Goal: Communication & Community: Answer question/provide support

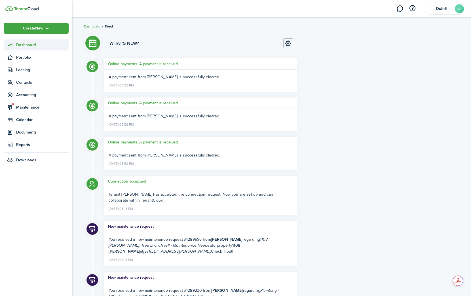
click at [11, 47] on icon at bounding box center [10, 45] width 6 height 6
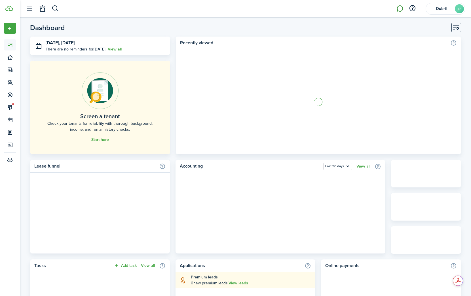
click at [402, 9] on link at bounding box center [399, 8] width 11 height 14
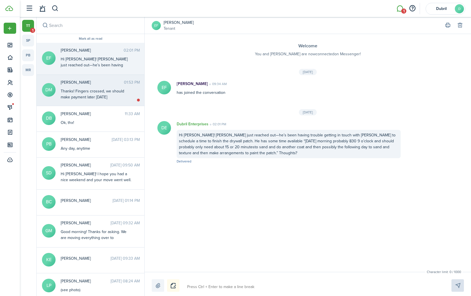
click at [94, 99] on div "Thanks! Fingers crossed, we should make payment later [DATE]" at bounding box center [96, 94] width 71 height 12
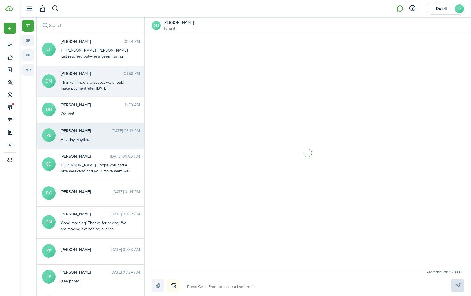
scroll to position [327, 0]
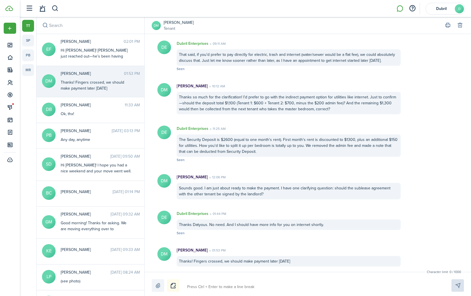
click at [247, 282] on textarea at bounding box center [312, 287] width 255 height 10
type textarea "S"
type textarea "So"
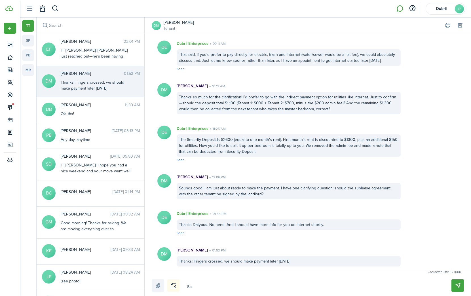
type textarea "Sou"
type textarea "Soun"
type textarea "Sound"
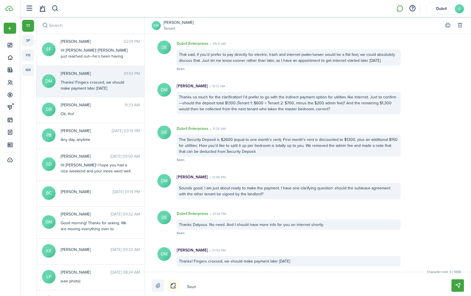
type textarea "Sound"
type textarea "Sounds"
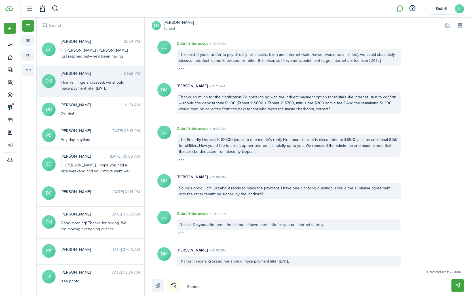
type textarea "Sounds g"
type textarea "Sounds go"
type textarea "Sounds goo"
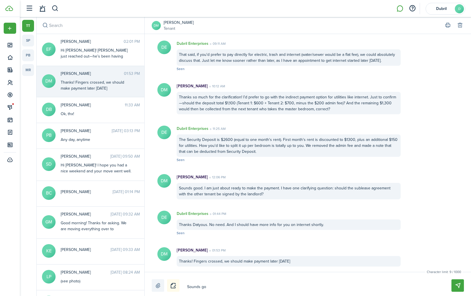
type textarea "Sounds goo"
type textarea "Sounds go"
type textarea "Sounds g"
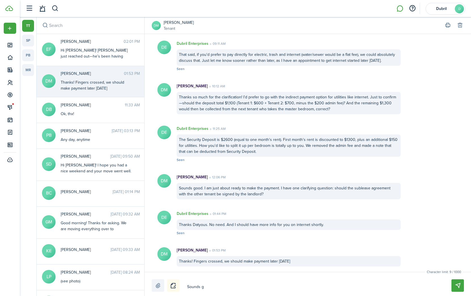
type textarea "Sounds"
type textarea "Sound"
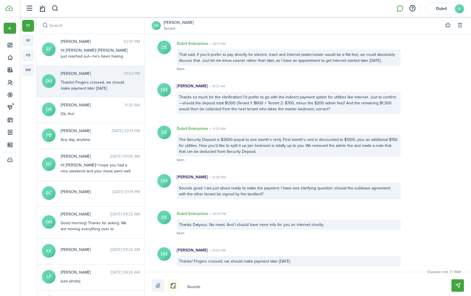
type textarea "Sound"
type textarea "Soun"
type textarea "Sou"
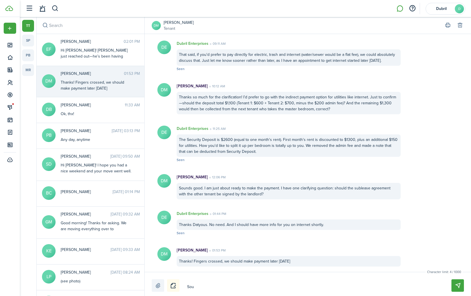
type textarea "So"
type textarea "S"
type textarea "N"
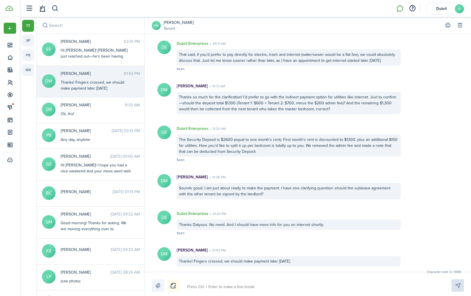
type textarea "N"
type textarea "No"
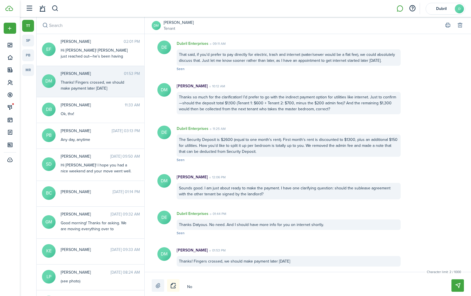
type textarea "No p"
type textarea "No pr"
type textarea "No pro"
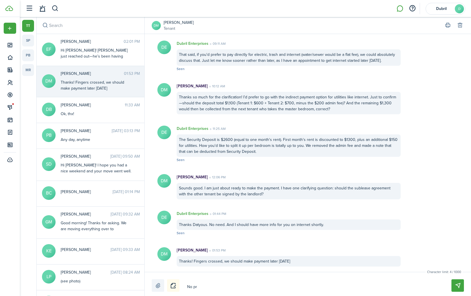
type textarea "No pro"
type textarea "No prob"
type textarea "No probl"
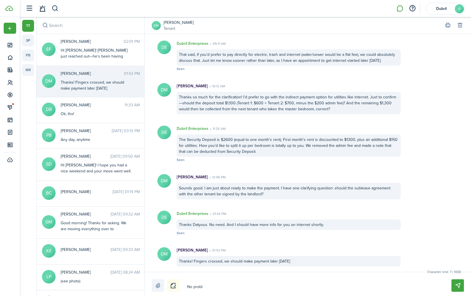
type textarea "No proble"
type textarea "No problem"
type textarea "No problem."
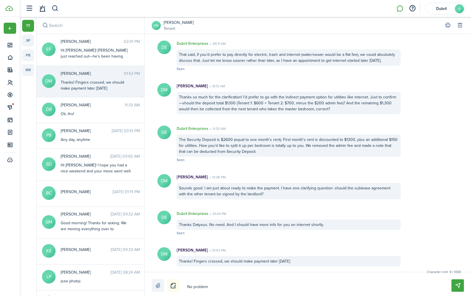
type textarea "No problem."
type textarea "No problem. I"
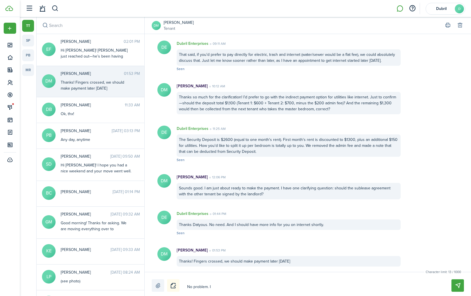
type textarea "No problem. In"
type textarea "No problem. Int"
type textarea "No problem. Inte"
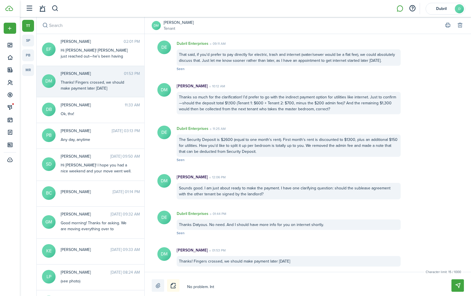
type textarea "No problem. Inte"
type textarea "No problem. Inter"
type textarea "No problem. Intern"
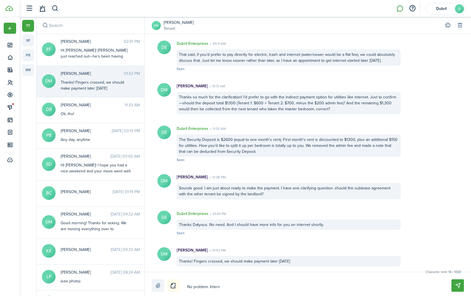
type textarea "No problem. Interne"
type textarea "No problem. Internet"
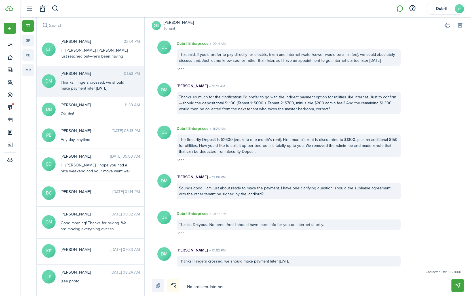
type textarea "No problem. Internet"
type textarea "No problem. Internet h"
type textarea "No problem. Internet ha"
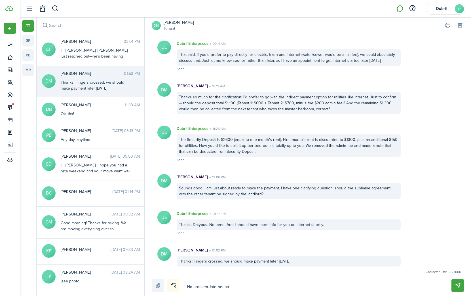
type textarea "No problem. Internet has"
type textarea "No problem. Internet has b"
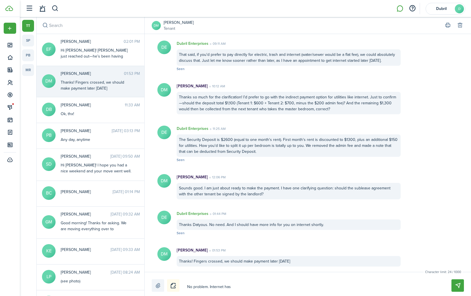
type textarea "No problem. Internet has b"
type textarea "No problem. Internet has be"
type textarea "No problem. Internet has bee"
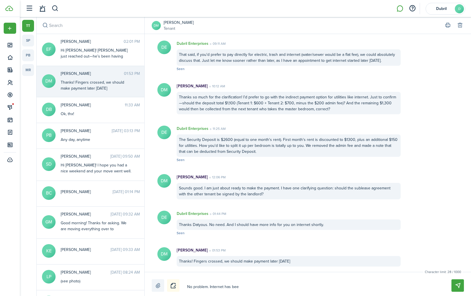
type textarea "No problem. Internet has been"
type textarea "No problem. Internet has been o"
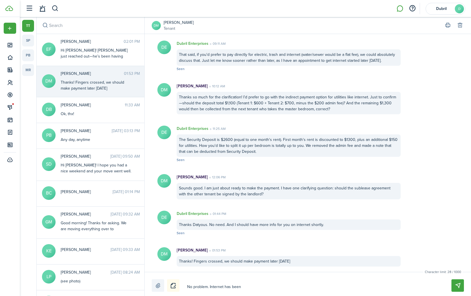
type textarea "No problem. Internet has been o"
type textarea "No problem. Internet has been or"
type textarea "No problem. Internet has been ord"
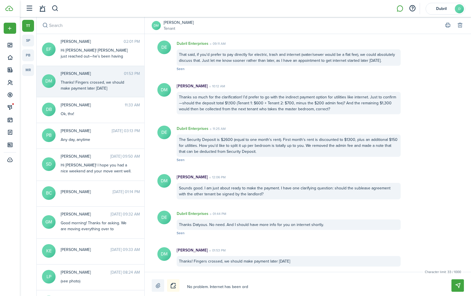
type textarea "No problem. Internet has been orde"
type textarea "No problem. Internet has been order"
type textarea "No problem. Internet has been ordere"
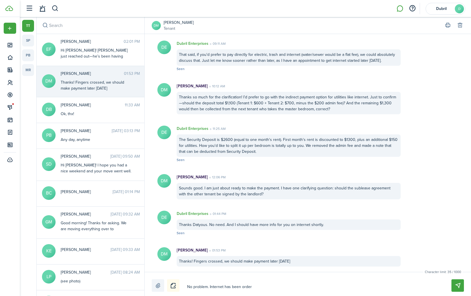
type textarea "No problem. Internet has been ordere"
type textarea "No problem. Internet has been ordered"
type textarea "No problem. Internet has been ordered,"
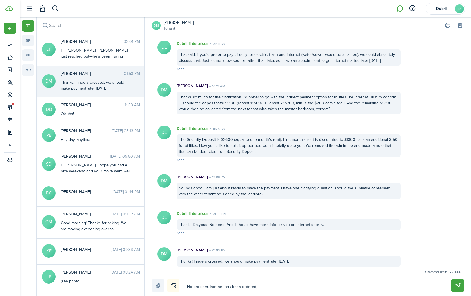
type textarea "No problem. Internet has been ordered,"
type textarea "No problem. Internet has been ordered"
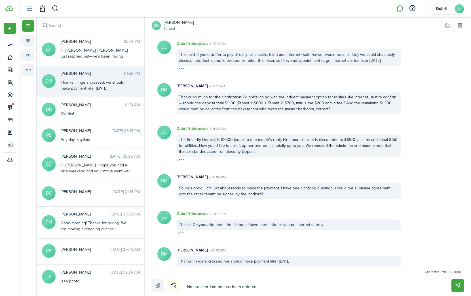
type textarea "No problem. Internet has been ordered"
type textarea "No problem. Internet has been ordered a"
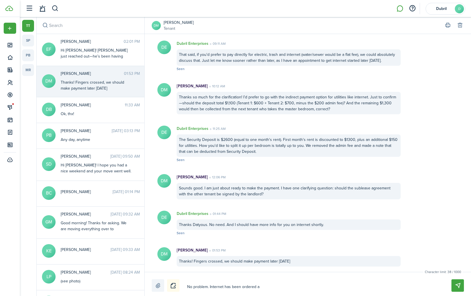
type textarea "No problem. Internet has been ordered an"
type textarea "No problem. Internet has been ordered and"
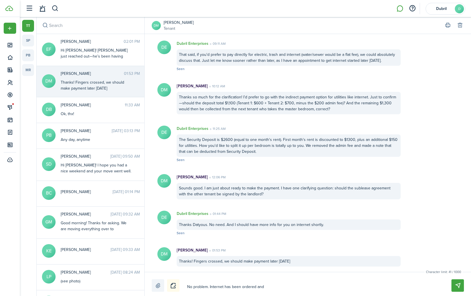
type textarea "No problem. Internet has been ordered and"
type textarea "No problem. Internet has been ordered and t"
type textarea "No problem. Internet has been ordered and th"
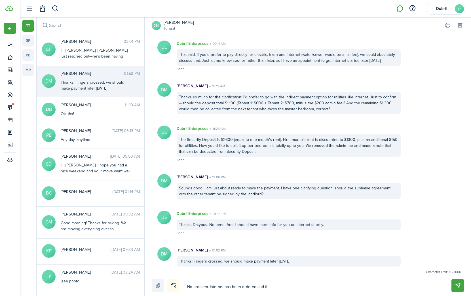
type textarea "No problem. Internet has been ordered and the"
type textarea "No problem. Internet has been ordered and the q"
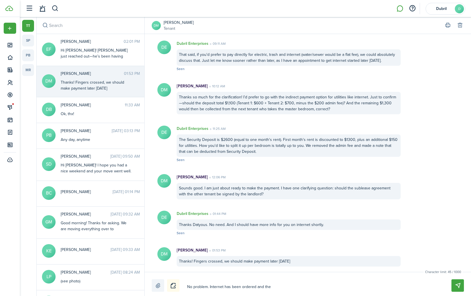
type textarea "No problem. Internet has been ordered and the q"
type textarea "No problem. Internet has been ordered and the qu"
type textarea "No problem. Internet has been ordered and the q"
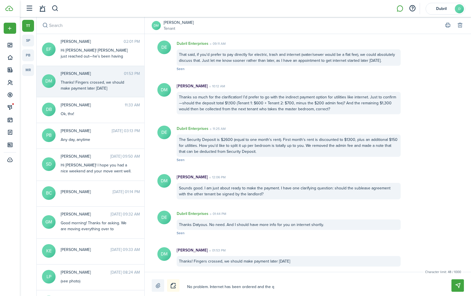
type textarea "No problem. Internet has been ordered and the"
type textarea "No problem. Internet has been ordered and the e"
type textarea "No problem. Internet has been ordered and the eq"
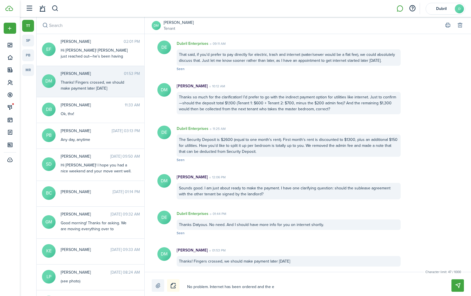
type textarea "No problem. Internet has been ordered and the eq"
type textarea "No problem. Internet has been ordered and the equ"
type textarea "No problem. Internet has been ordered and the equi"
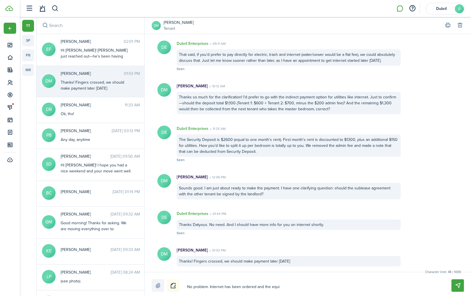
type textarea "No problem. Internet has been ordered and the equip"
type textarea "No problem. Internet has been ordered and the equipm"
type textarea "No problem. Internet has been ordered and the equipme"
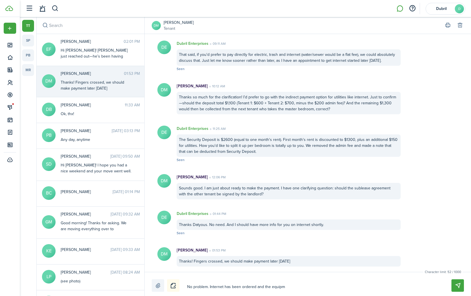
type textarea "No problem. Internet has been ordered and the equipme"
type textarea "No problem. Internet has been ordered and the equipmen"
type textarea "No problem. Internet has been ordered and the equipment"
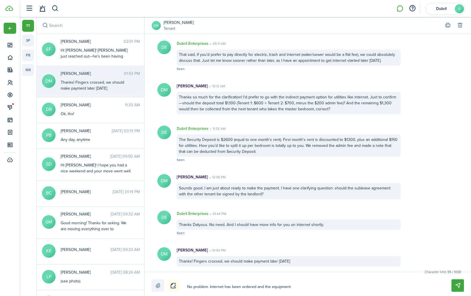
type textarea "No problem. Internet has been ordered and the equipment"
type textarea "No problem. Internet has been ordered and the equipment r"
type textarea "No problem. Internet has been ordered and the equipment re"
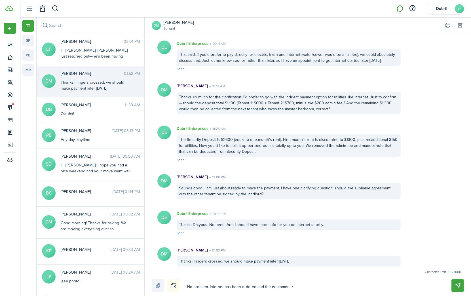
type textarea "No problem. Internet has been ordered and the equipment re"
type textarea "No problem. Internet has been ordered and the equipment rea"
type textarea "No problem. Internet has been ordered and the equipment read"
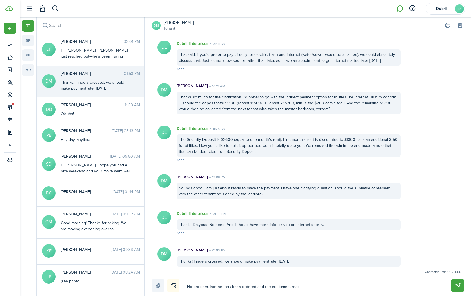
type textarea "No problem. Internet has been ordered and the equipment ready"
type textarea "No problem. Internet has been ordered and the equipment ready f"
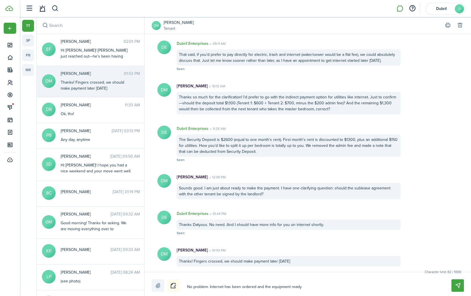
type textarea "No problem. Internet has been ordered and the equipment ready f"
type textarea "No problem. Internet has been ordered and the equipment ready fo"
type textarea "No problem. Internet has been ordered and the equipment ready for"
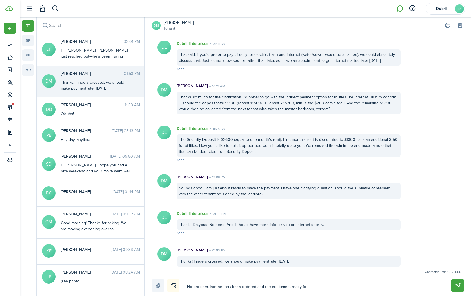
type textarea "No problem. Internet has been ordered and the equipment ready for"
type textarea "No problem. Internet has been ordered and the equipment ready for p"
type textarea "No problem. Internet has been ordered and the equipment ready for pi"
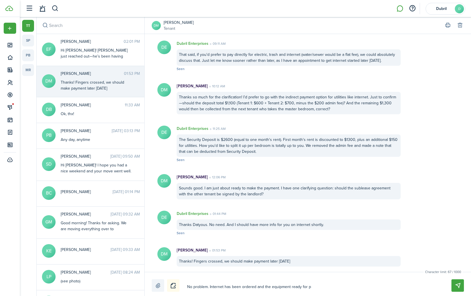
type textarea "No problem. Internet has been ordered and the equipment ready for pi"
type textarea "No problem. Internet has been ordered and the equipment ready for pic"
type textarea "No problem. Internet has been ordered and the equipment ready for pick"
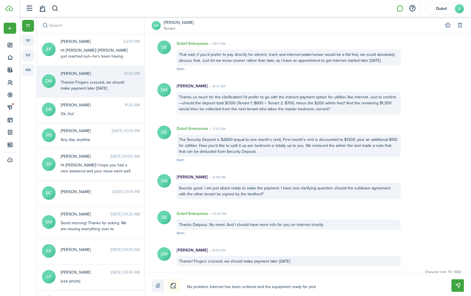
type textarea "No problem. Internet has been ordered and the equipment ready for picku"
type textarea "No problem. Internet has been ordered and the equipment ready for pickup"
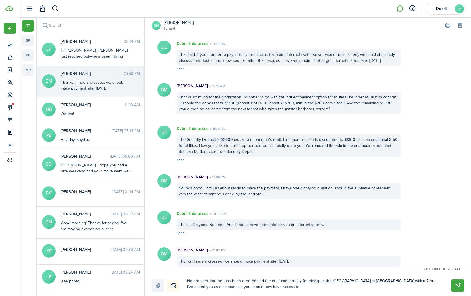
paste textarea "Troubleshoot Service and device settings All Xfinity service apps"
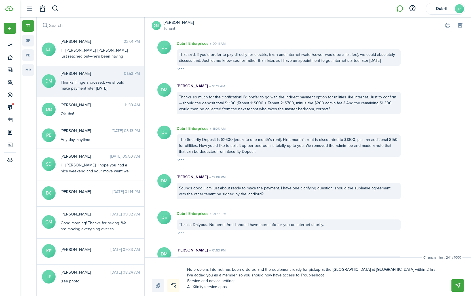
click at [187, 282] on textarea "No problem. Internet has been ordered and the equipment ready for pickup at the…" at bounding box center [312, 278] width 255 height 27
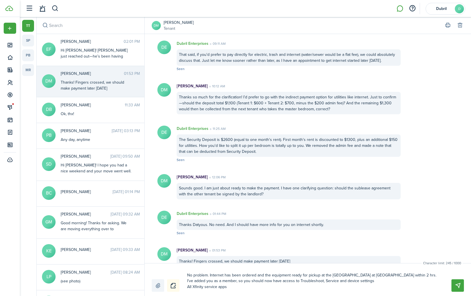
click at [187, 286] on textarea "No problem. Internet has been ordered and the equipment ready for pickup at the…" at bounding box center [312, 280] width 255 height 21
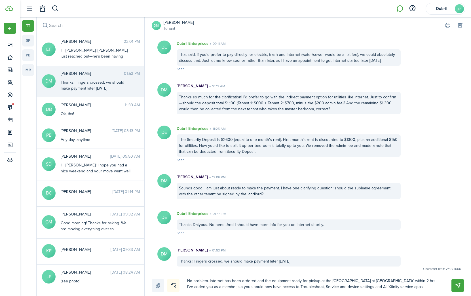
click at [401, 289] on textarea "No problem. Internet has been ordered and the equipment ready for pickup at the…" at bounding box center [312, 284] width 255 height 16
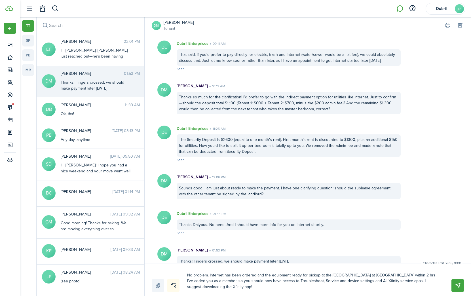
click at [376, 276] on textarea "No problem. Internet has been ordered and the equipment ready for pickup at the…" at bounding box center [312, 280] width 255 height 21
click at [373, 285] on textarea "No problem. Internet has been ordered and the equipment ready for pickup at the…" at bounding box center [312, 280] width 255 height 21
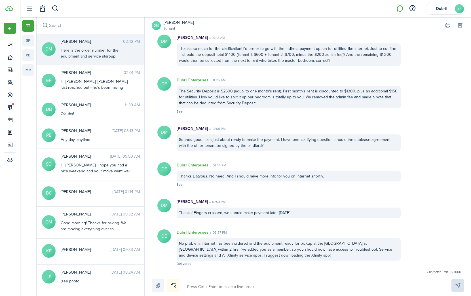
scroll to position [428, 0]
